Goal: Task Accomplishment & Management: Manage account settings

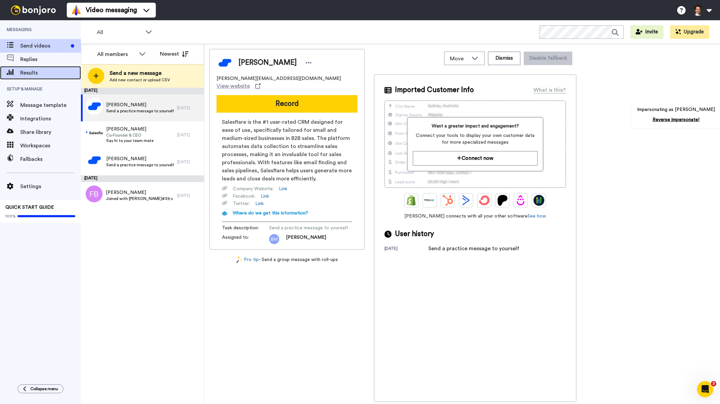
click at [38, 71] on span "Results" at bounding box center [50, 73] width 61 height 8
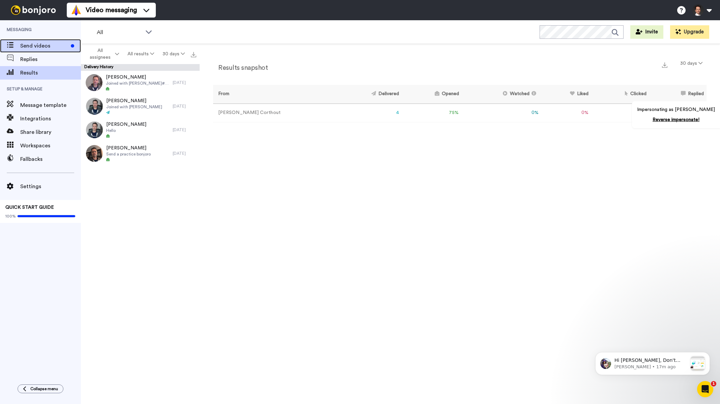
click at [31, 44] on span "Send videos" at bounding box center [44, 46] width 48 height 8
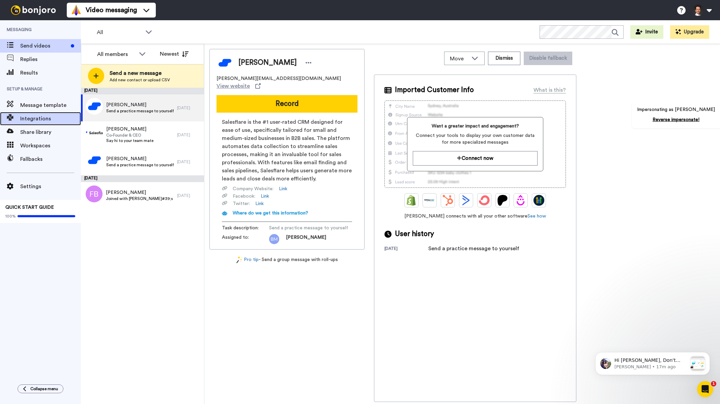
click at [41, 117] on span "Integrations" at bounding box center [50, 119] width 61 height 8
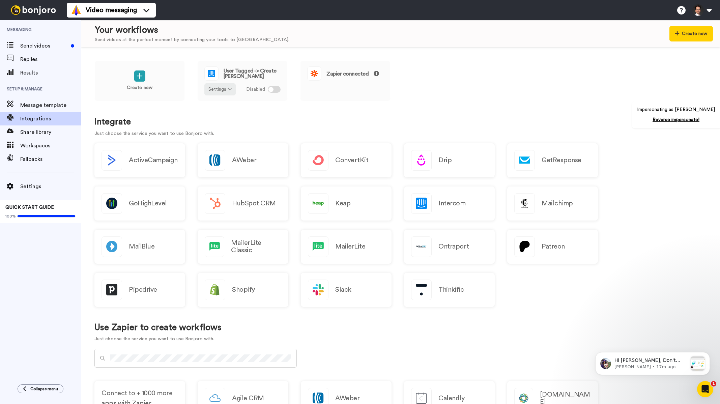
click at [33, 98] on span "Setup & Manage" at bounding box center [40, 89] width 81 height 19
click at [36, 102] on span "Message template" at bounding box center [50, 105] width 61 height 8
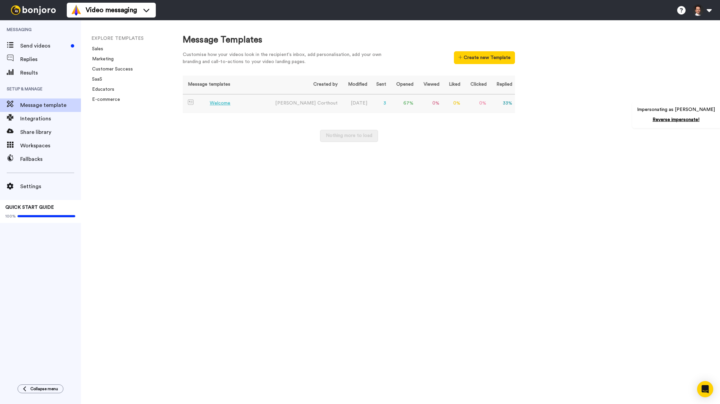
click at [214, 102] on div "Welcome" at bounding box center [220, 103] width 21 height 7
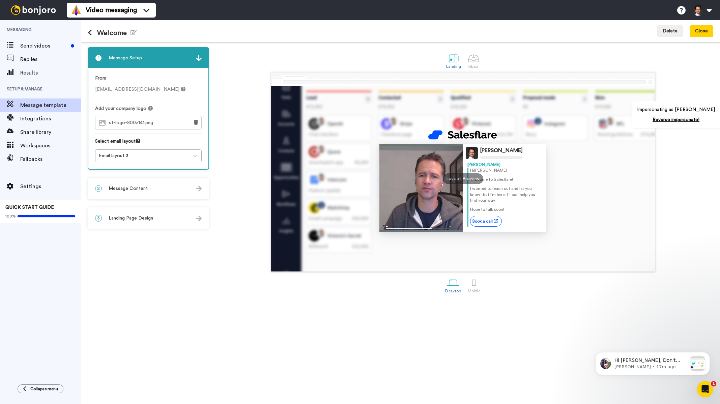
click at [156, 190] on div "2 Message Content" at bounding box center [148, 188] width 120 height 20
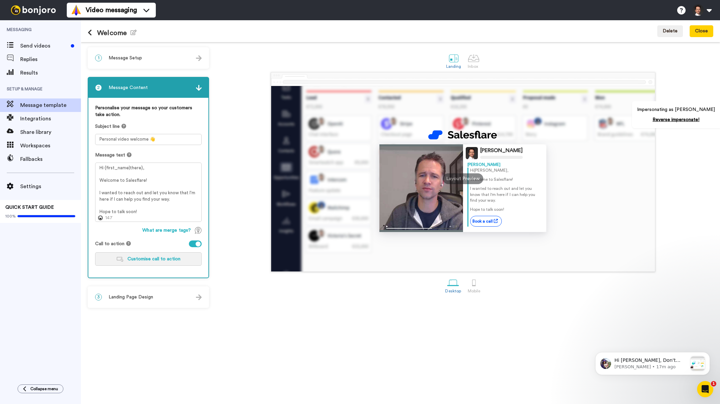
click at [161, 261] on span "Customise call to action" at bounding box center [153, 258] width 53 height 5
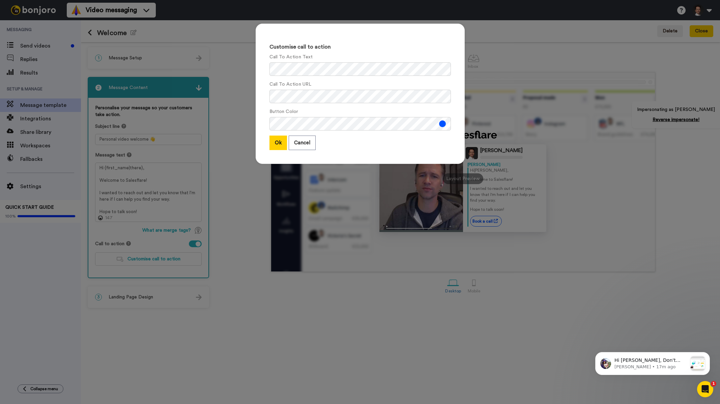
click at [240, 213] on div "Customise call to action Call To Action Text Call To Action URL Button Color Ok…" at bounding box center [360, 202] width 720 height 404
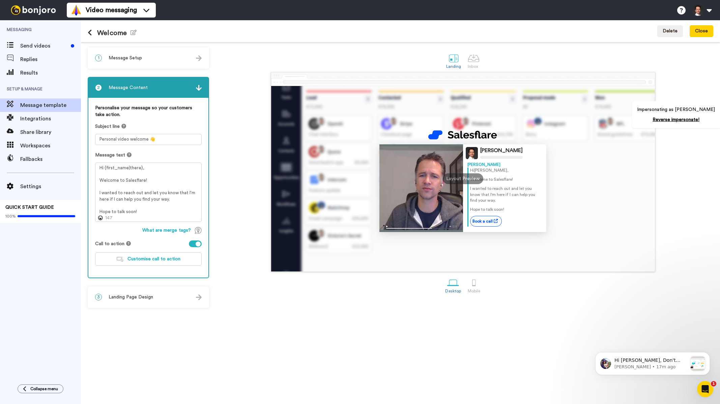
click at [95, 28] on div "Welcome Edit name" at bounding box center [112, 31] width 49 height 18
click at [92, 31] on button at bounding box center [92, 32] width 9 height 7
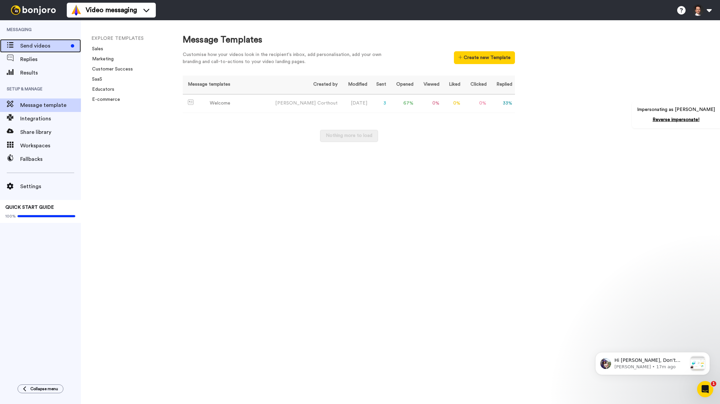
click at [43, 45] on span "Send videos" at bounding box center [44, 46] width 48 height 8
